Goal: Check status: Check status

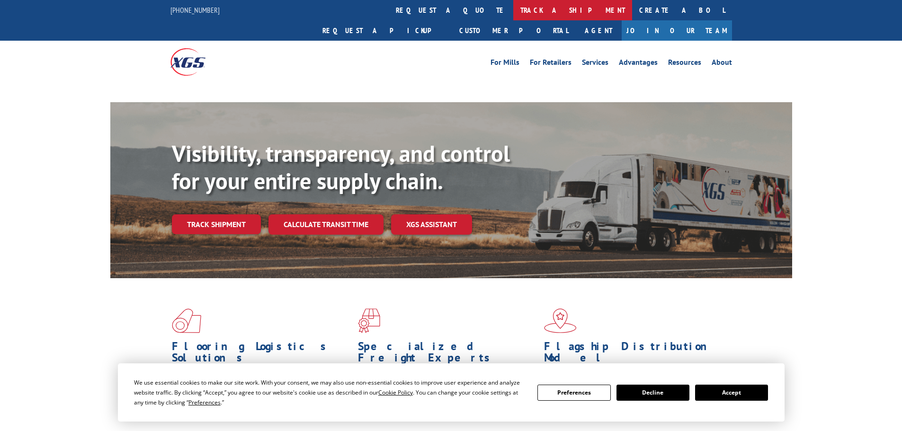
click at [513, 4] on link "track a shipment" at bounding box center [572, 10] width 119 height 20
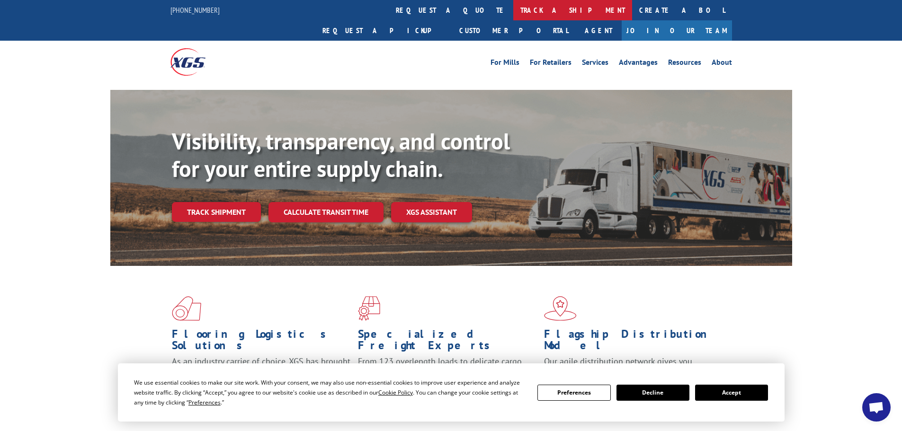
click at [513, 11] on link "track a shipment" at bounding box center [572, 10] width 119 height 20
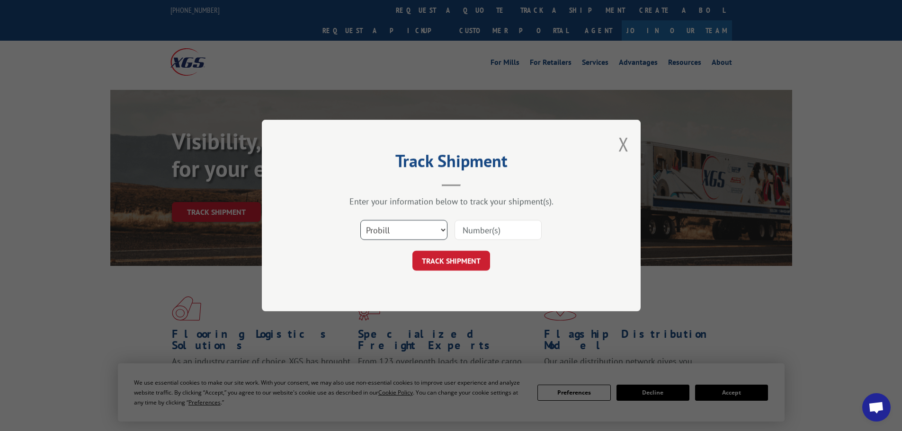
click at [411, 230] on select "Select category... Probill BOL PO" at bounding box center [403, 230] width 87 height 20
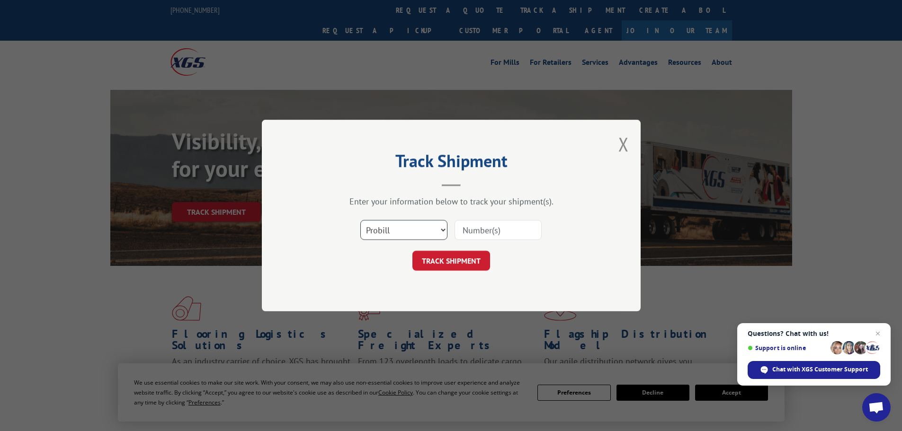
select select "bol"
click at [360, 220] on select "Select category... Probill BOL PO" at bounding box center [403, 230] width 87 height 20
click at [467, 227] on input at bounding box center [498, 230] width 87 height 20
paste input "5158060"
type input "5158060"
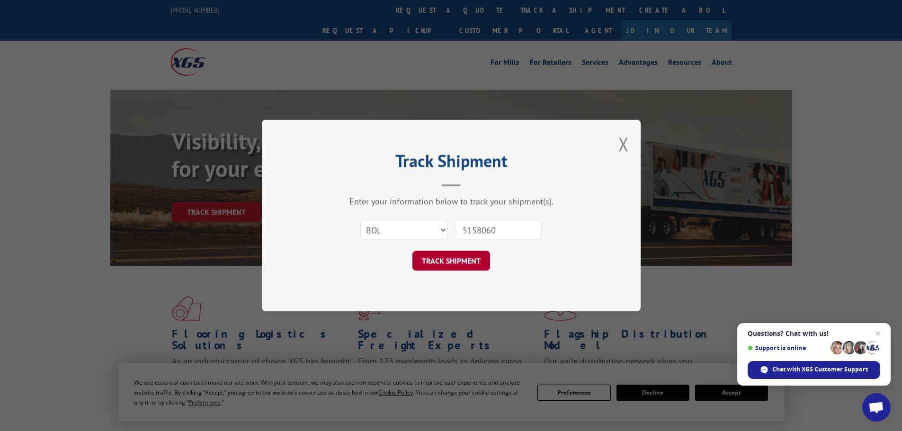
click at [475, 258] on button "TRACK SHIPMENT" at bounding box center [451, 261] width 78 height 20
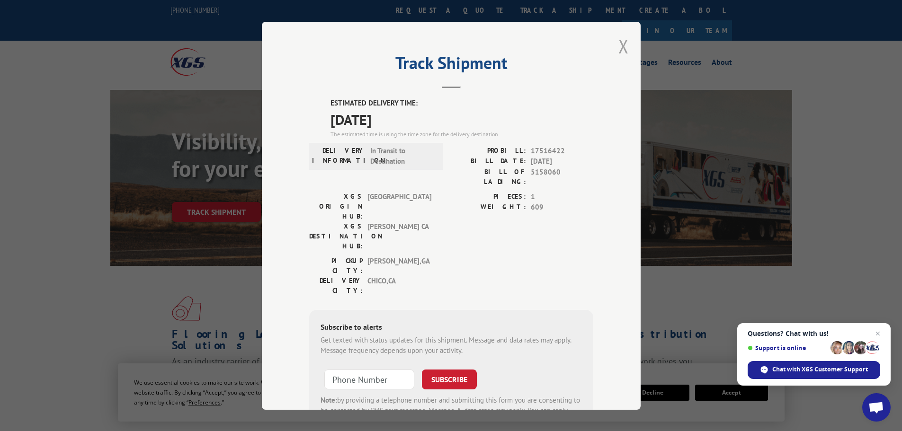
click at [619, 45] on button "Close modal" at bounding box center [623, 46] width 10 height 25
